Goal: Information Seeking & Learning: Learn about a topic

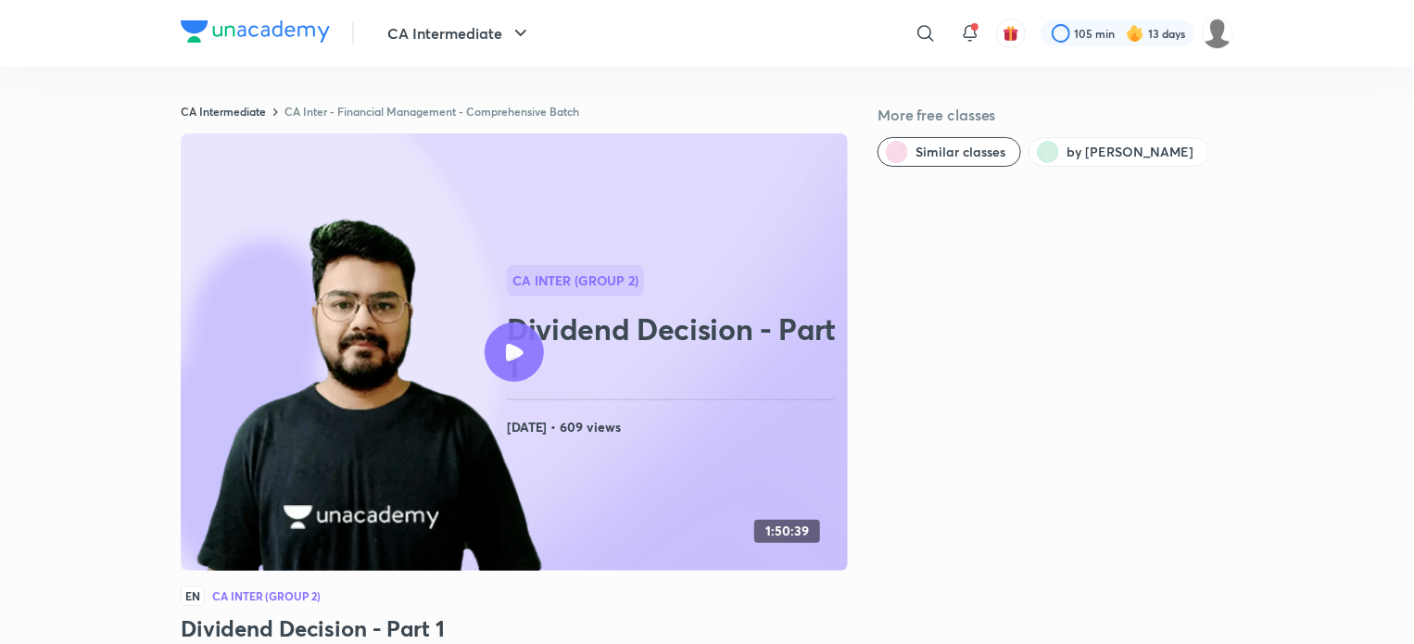
click at [305, 27] on img at bounding box center [255, 31] width 149 height 22
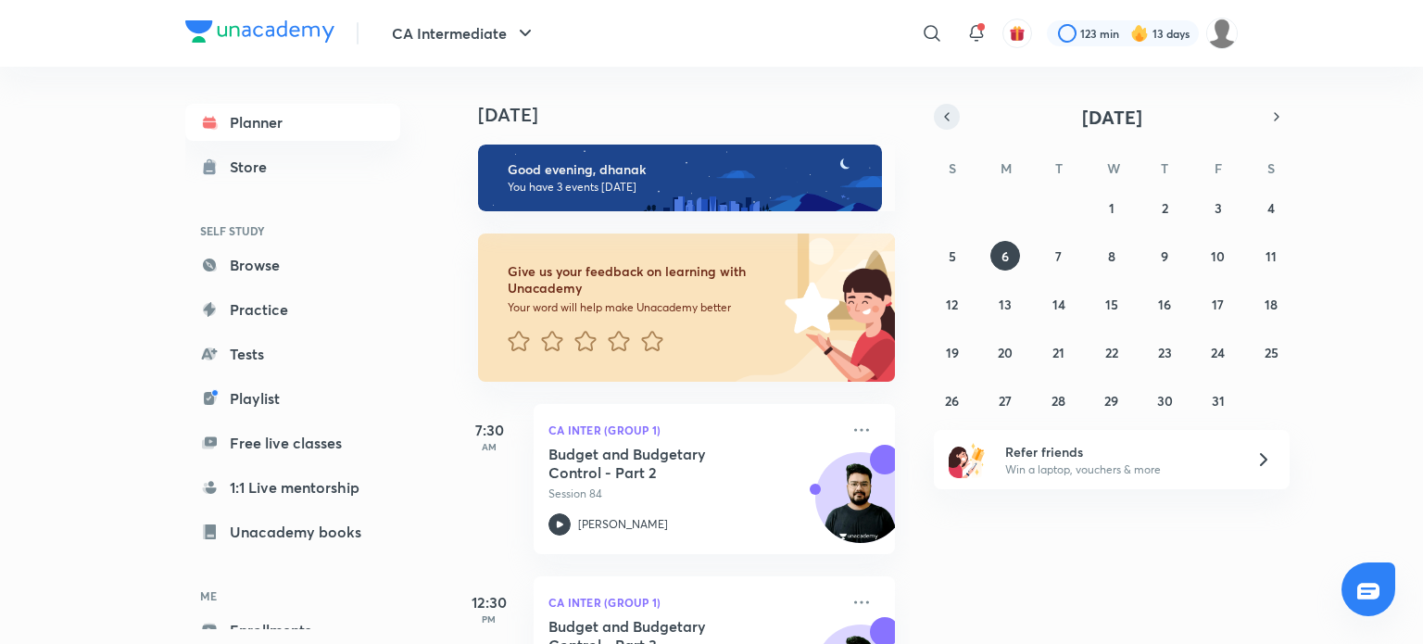
click at [942, 115] on icon "button" at bounding box center [946, 116] width 15 height 17
click at [1062, 350] on abbr "23" at bounding box center [1058, 353] width 14 height 18
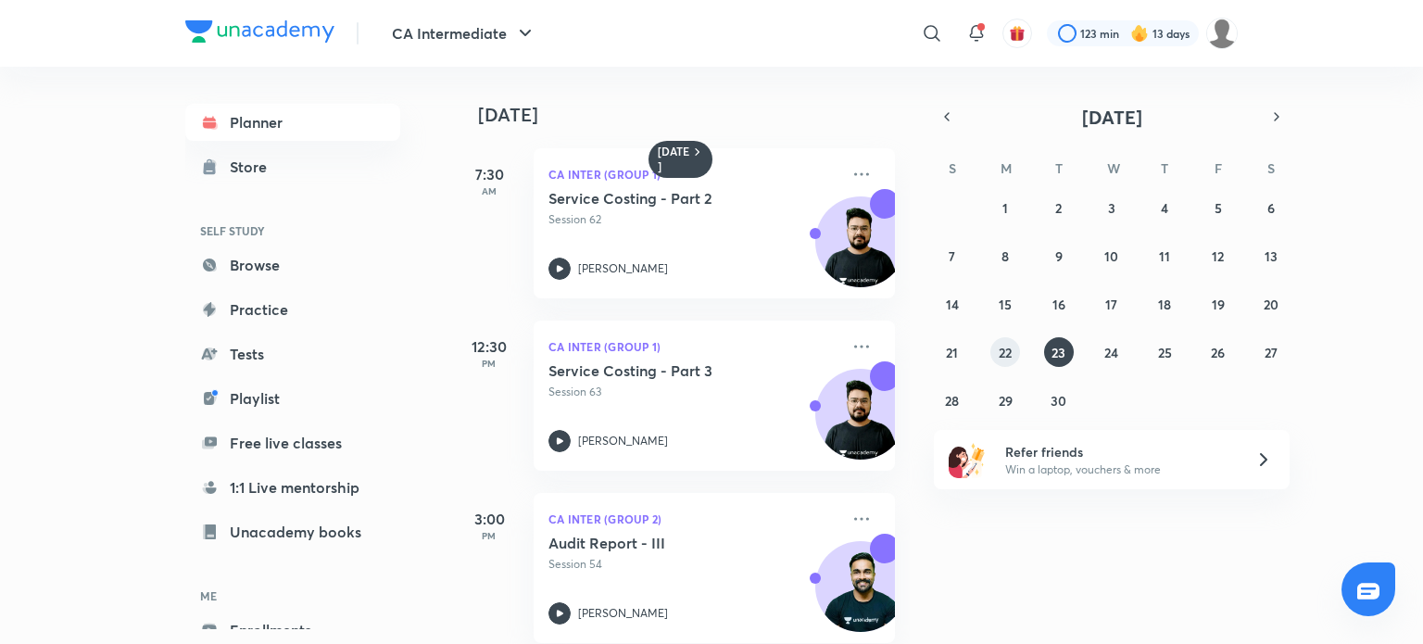
click at [1012, 352] on button "22" at bounding box center [1005, 352] width 30 height 30
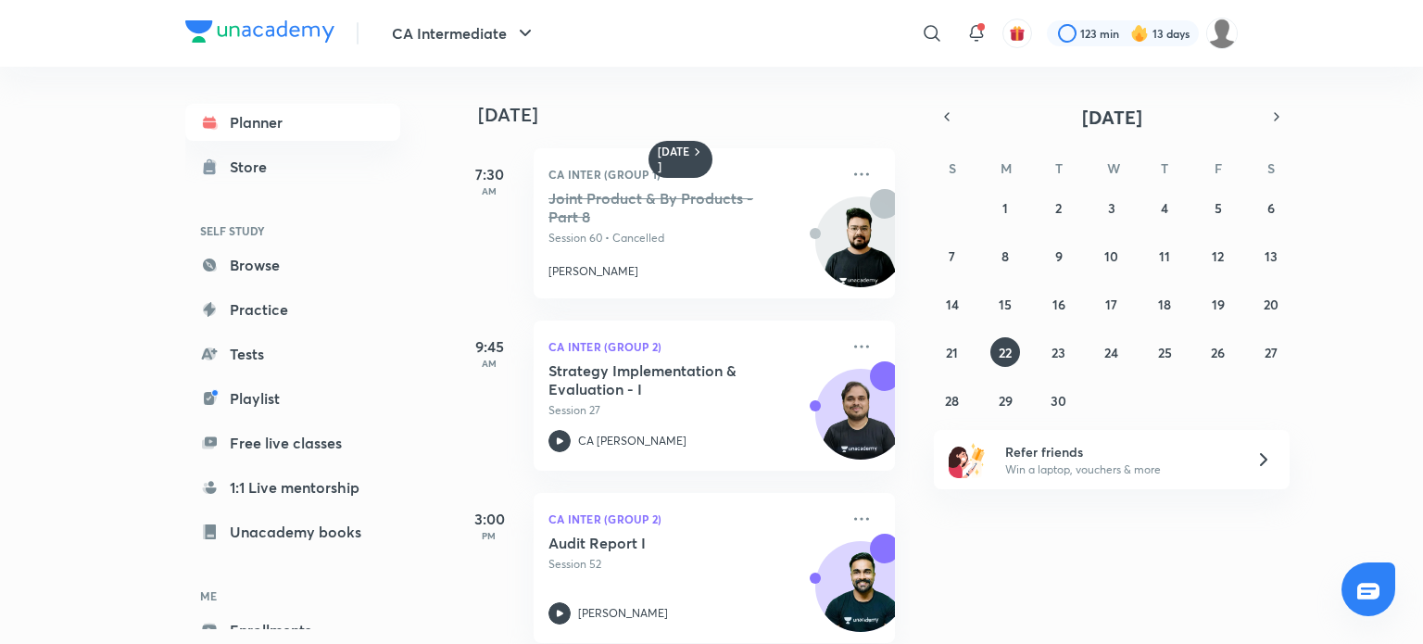
scroll to position [372, 0]
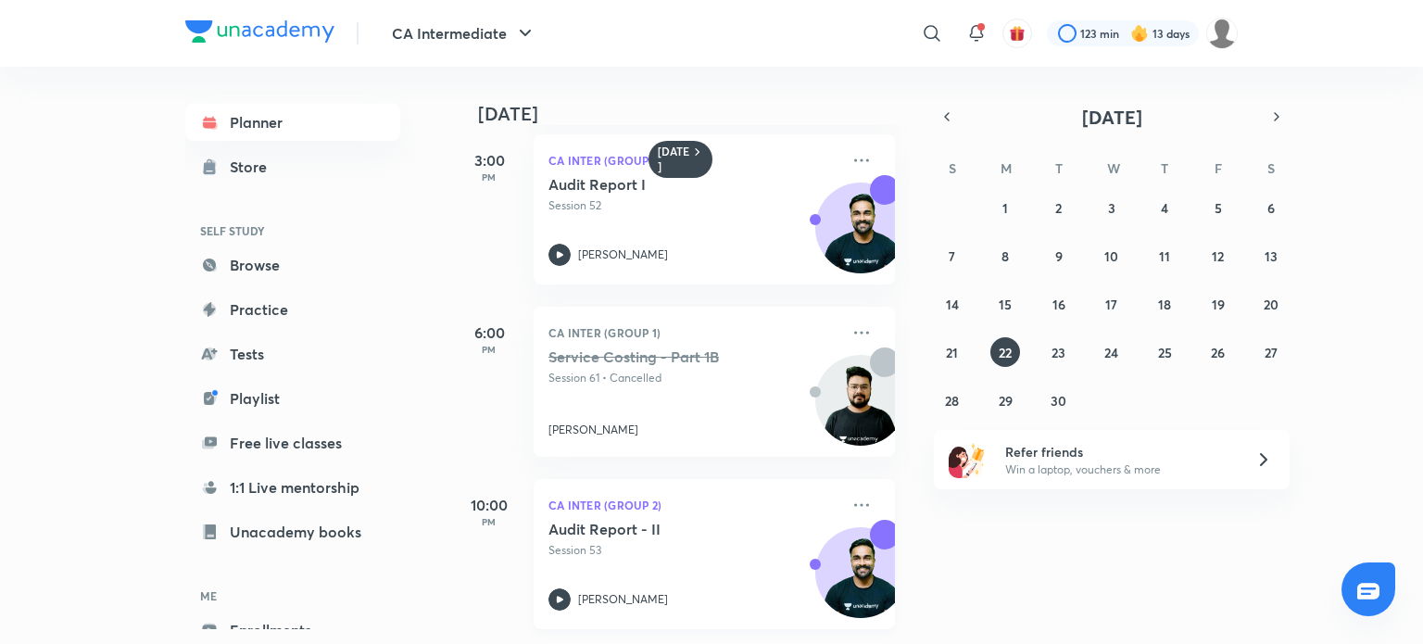
click at [563, 592] on icon at bounding box center [559, 599] width 22 height 22
